Goal: Find specific page/section: Find specific page/section

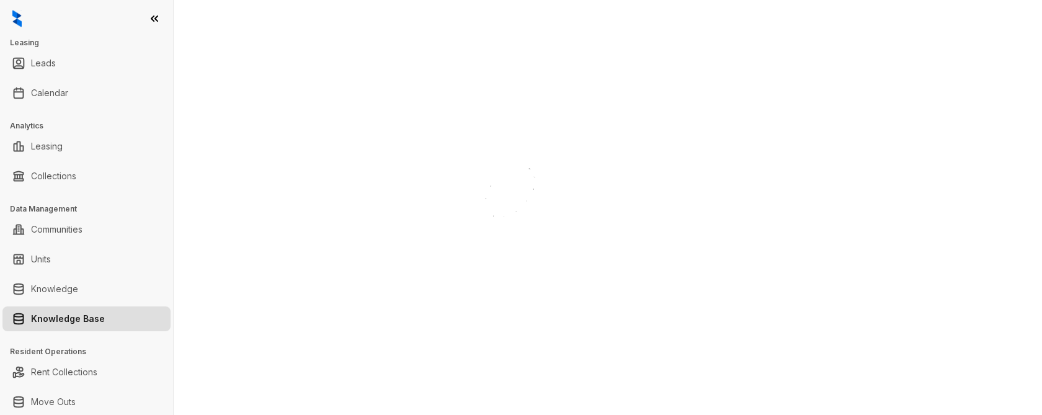
click at [66, 319] on link "Knowledge Base" at bounding box center [68, 318] width 74 height 25
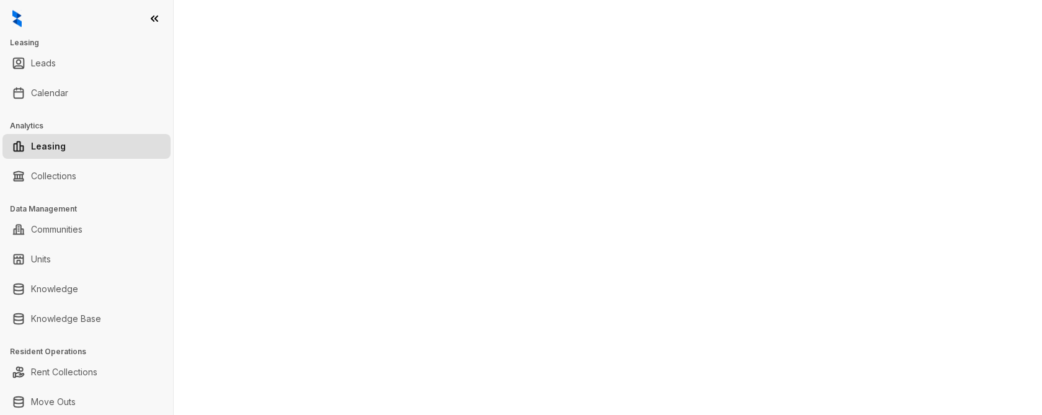
select select "******"
